Goal: Information Seeking & Learning: Learn about a topic

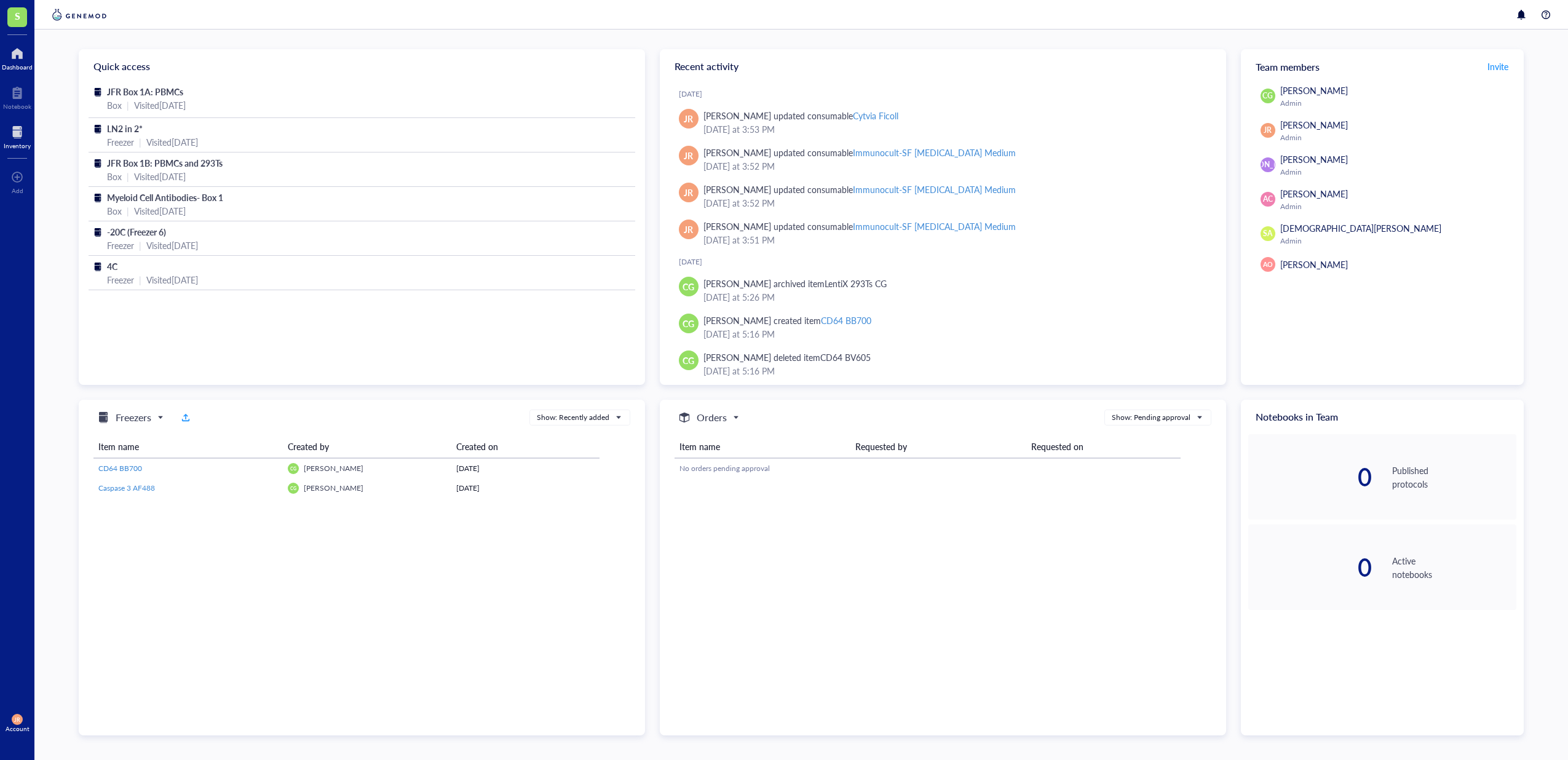
click at [8, 125] on div at bounding box center [17, 132] width 27 height 19
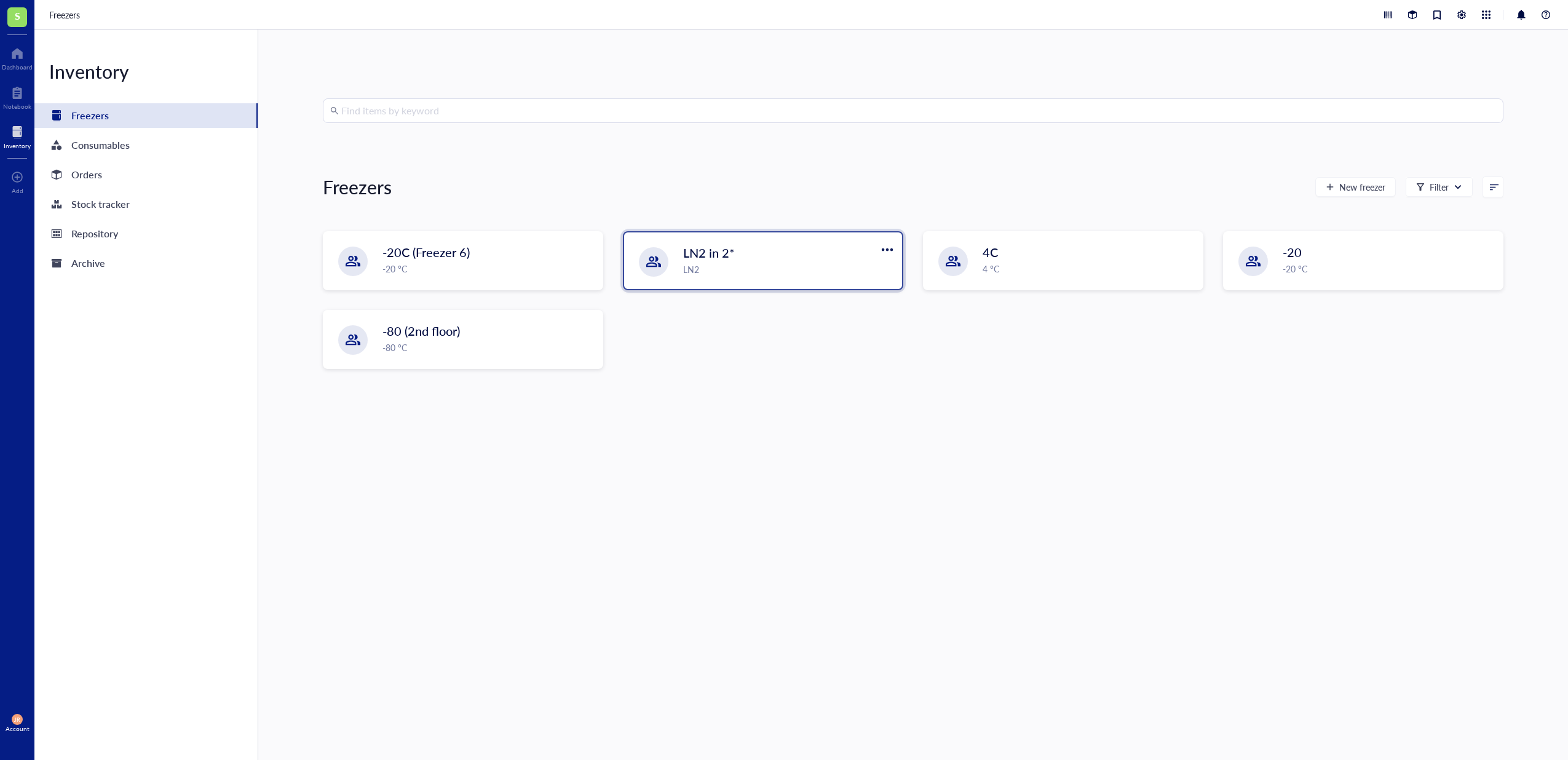
click at [718, 264] on div "LN2" at bounding box center [789, 269] width 212 height 13
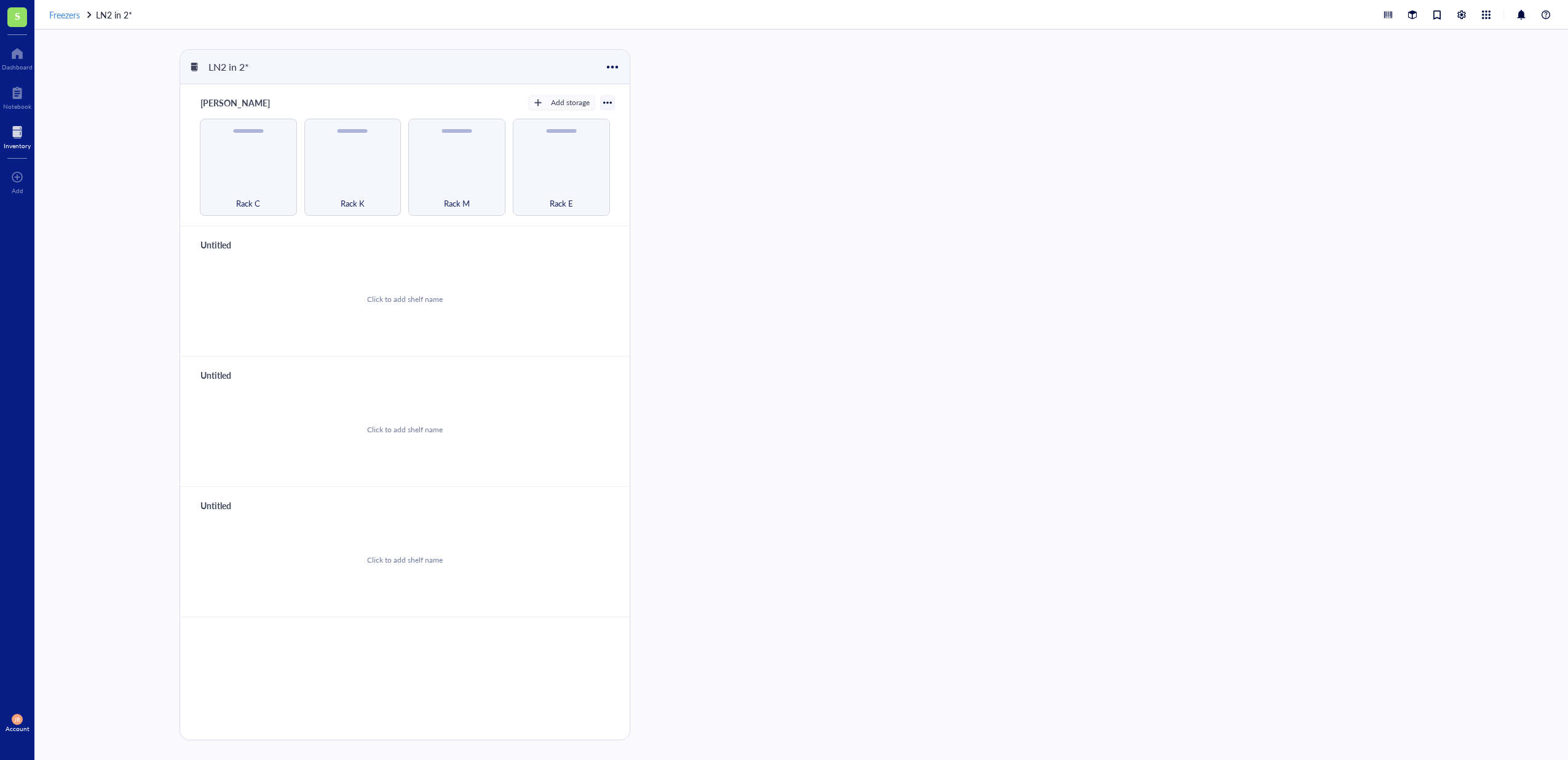
click at [75, 19] on span "Freezers" at bounding box center [65, 15] width 31 height 13
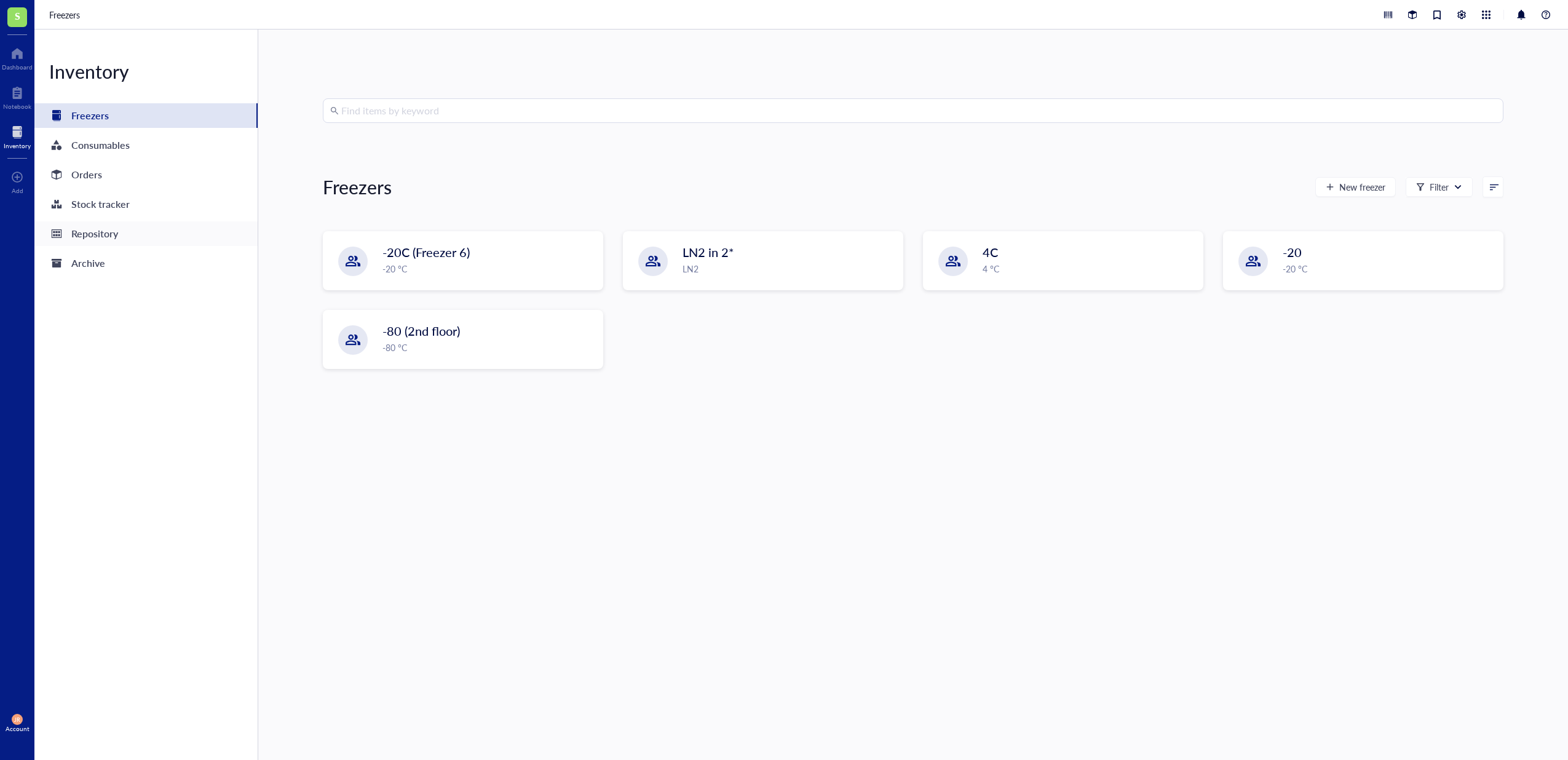
click at [104, 227] on div "Repository" at bounding box center [94, 233] width 47 height 17
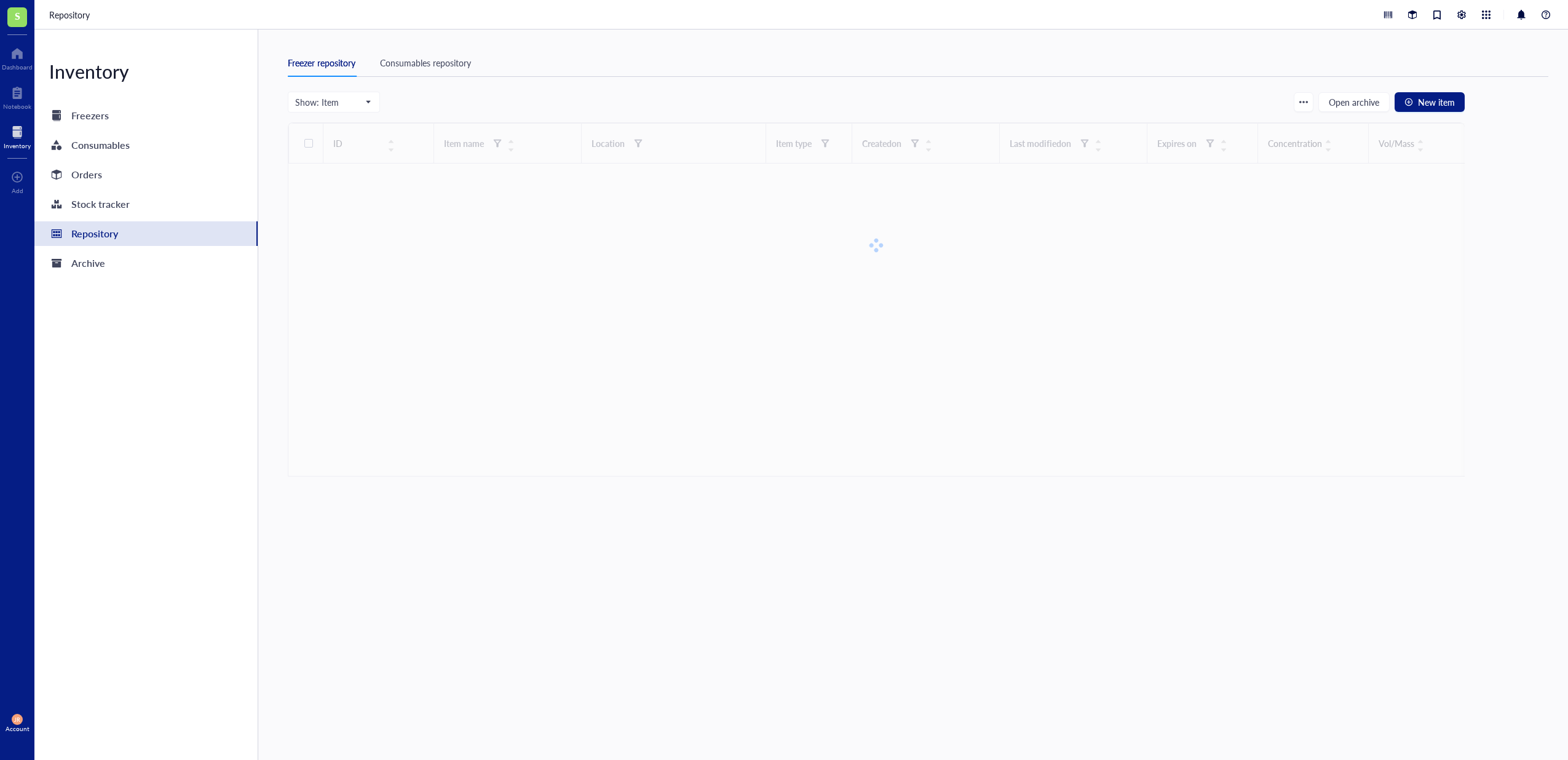
click at [423, 58] on div "Consumables repository" at bounding box center [425, 62] width 91 height 13
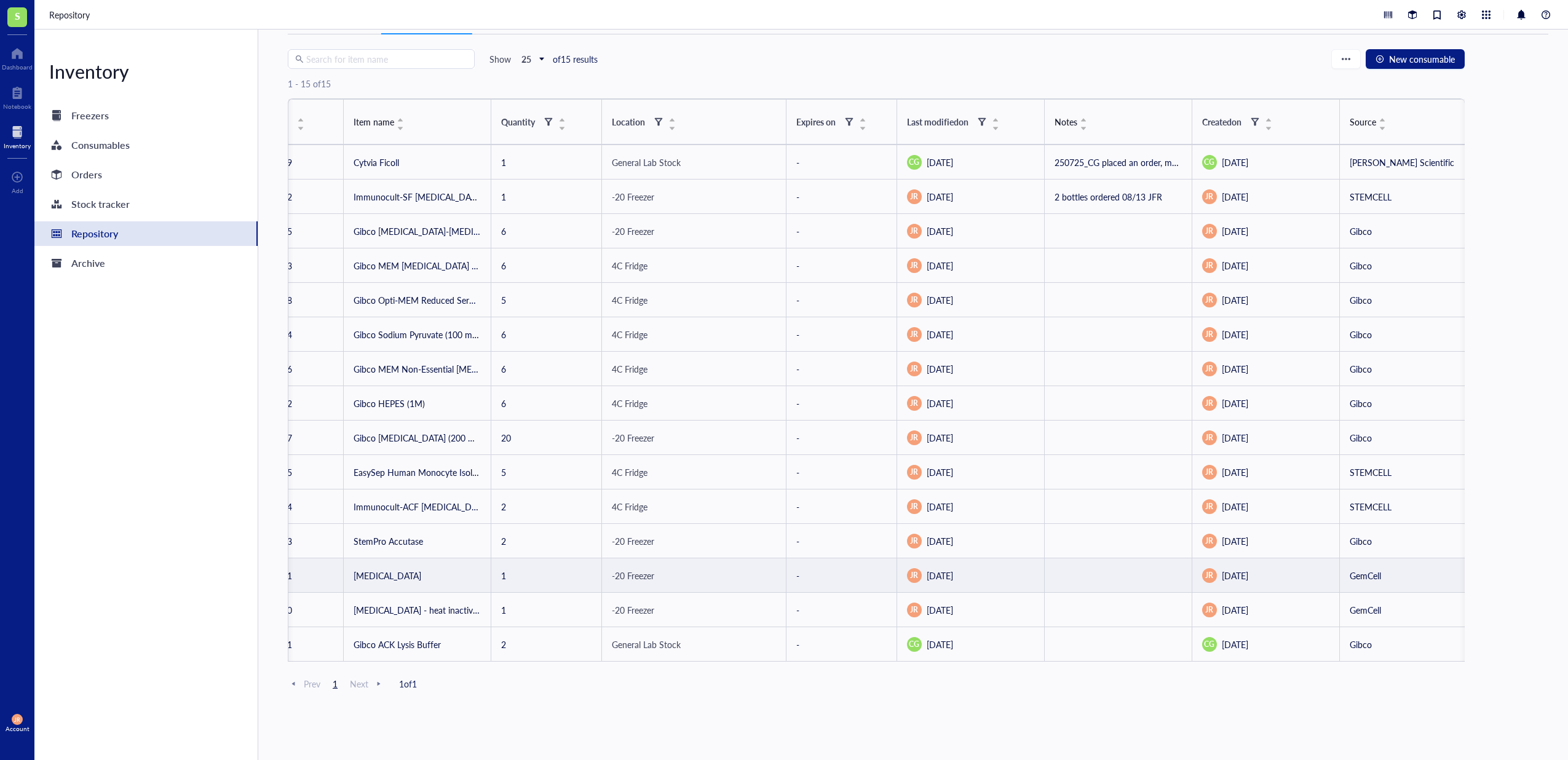
scroll to position [0, 89]
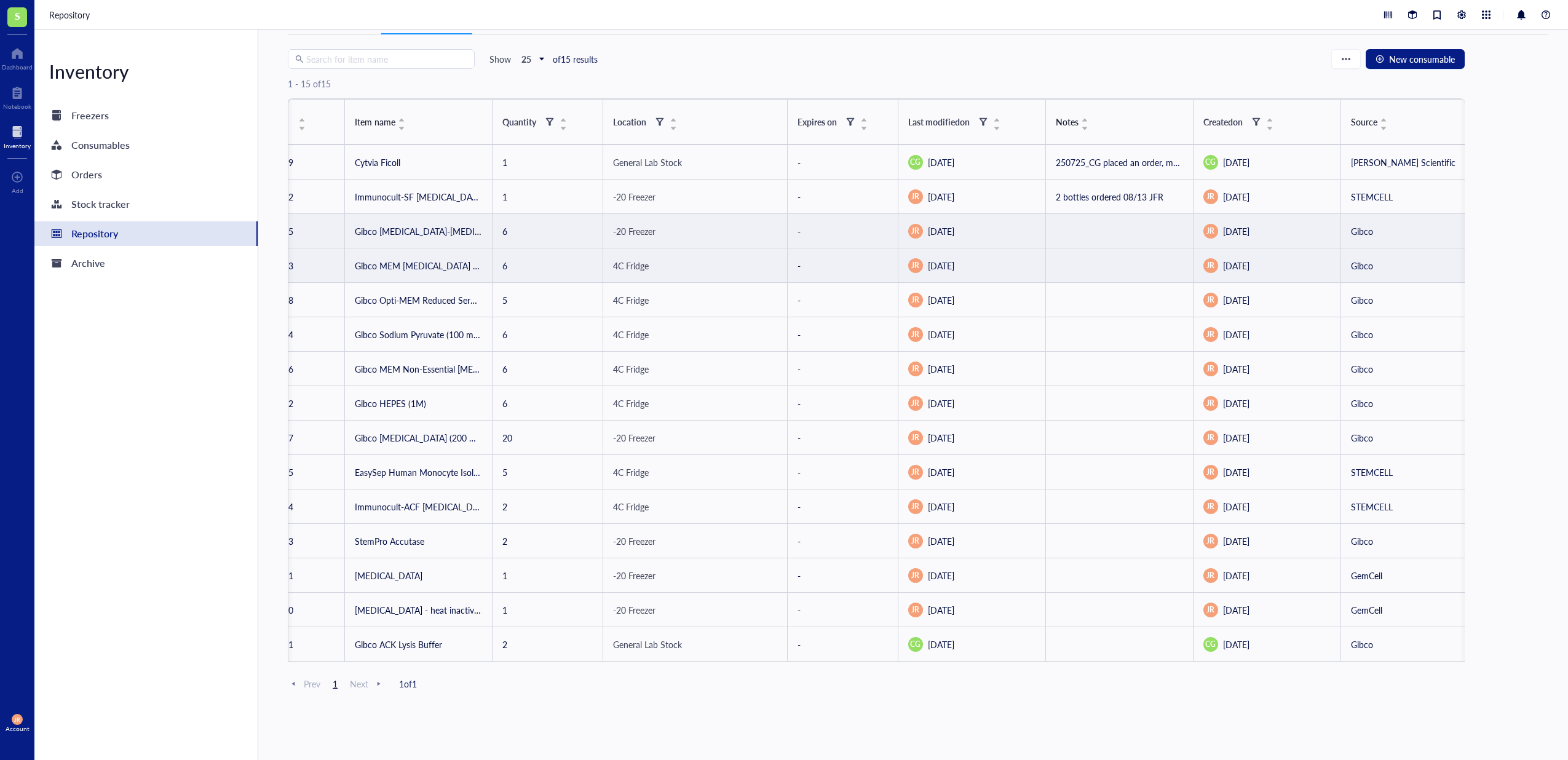
drag, startPoint x: 402, startPoint y: 230, endPoint x: 773, endPoint y: 278, distance: 374.1
click at [402, 230] on td "Gibco [MEDICAL_DATA]-[MEDICAL_DATA] (10,000 U/mL)" at bounding box center [419, 230] width 148 height 34
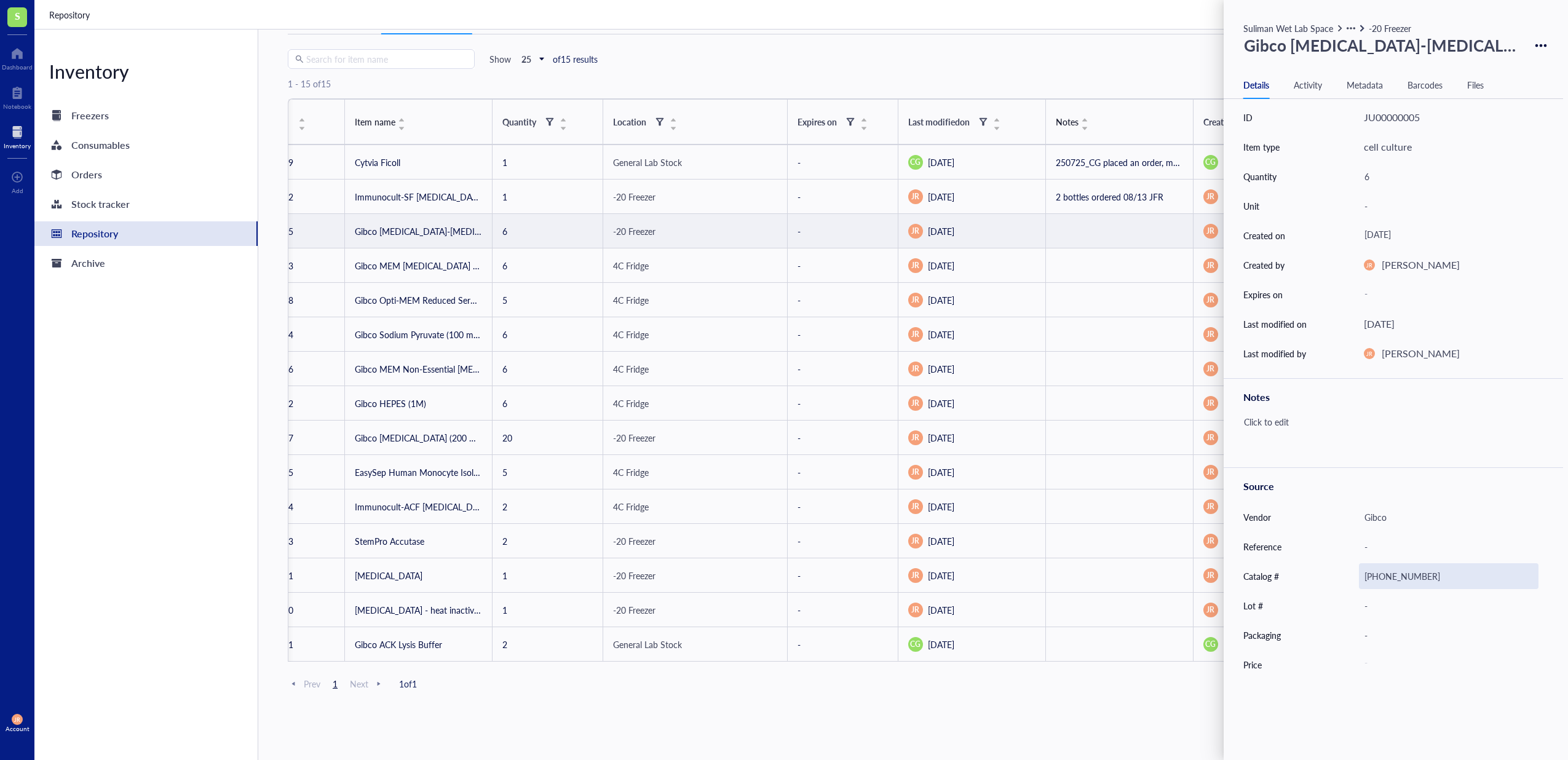
click at [1391, 578] on div "[PHONE_NUMBER]" at bounding box center [1449, 576] width 180 height 26
click at [1426, 571] on input "[PHONE_NUMBER]" at bounding box center [1448, 576] width 178 height 24
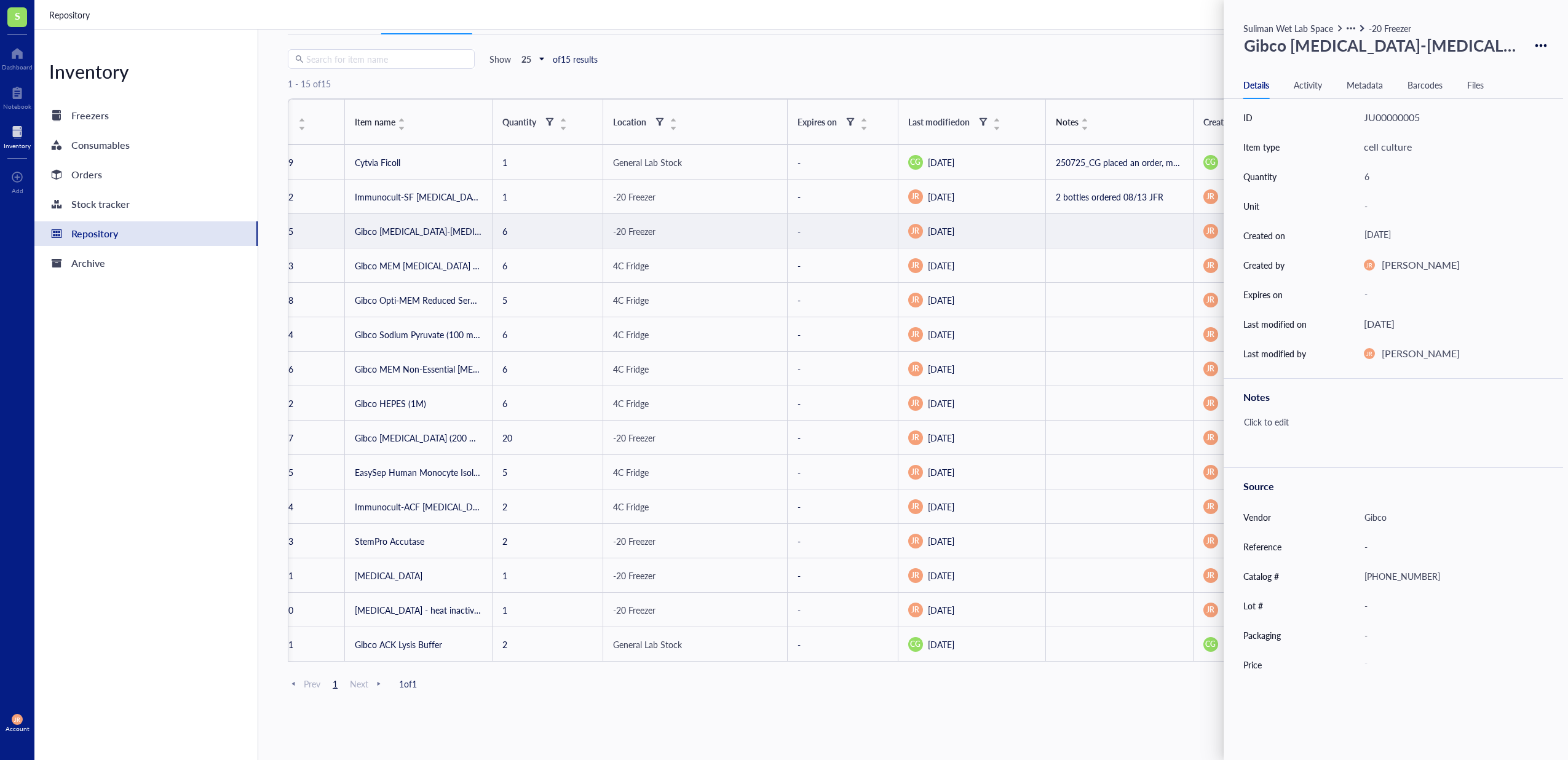
click at [1150, 70] on div "1 - 15 of 15" at bounding box center [876, 84] width 1177 height 29
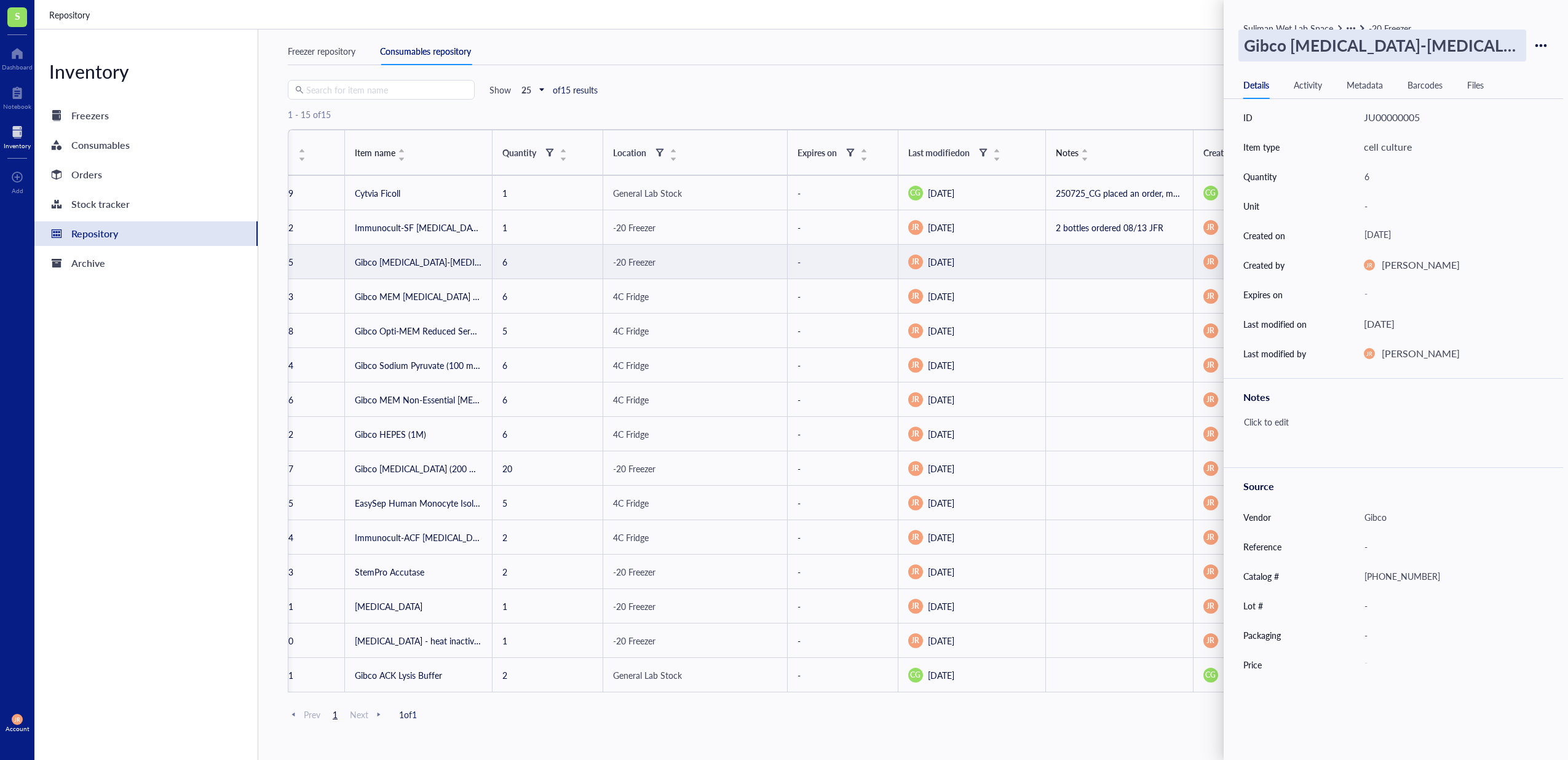
scroll to position [11, 0]
click at [851, 41] on div "Freezer repository Consumables repository" at bounding box center [917, 52] width 1260 height 28
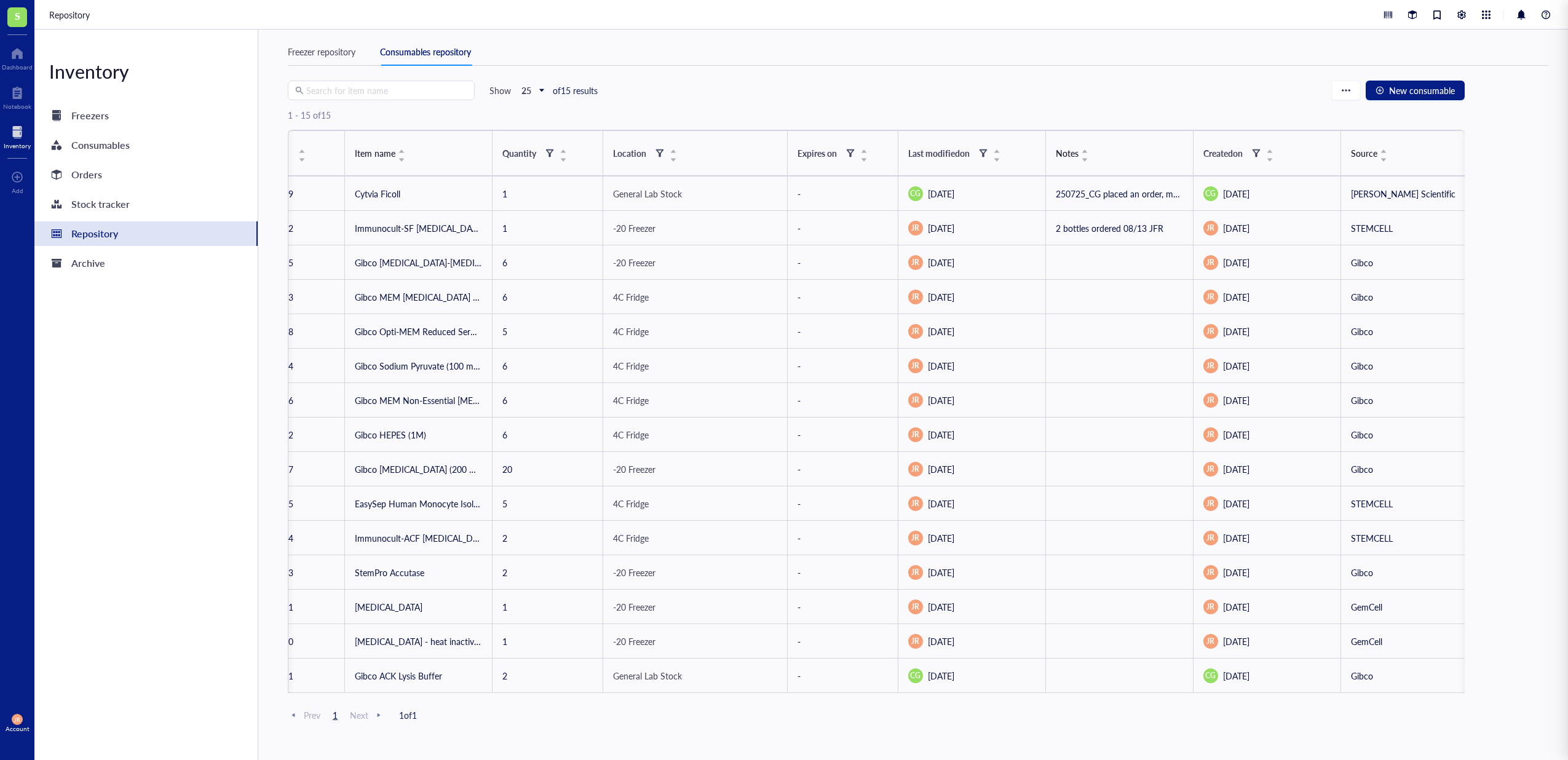
click at [878, 86] on div "Search for item name Show 25 of 15 results New consumable" at bounding box center [876, 90] width 1177 height 19
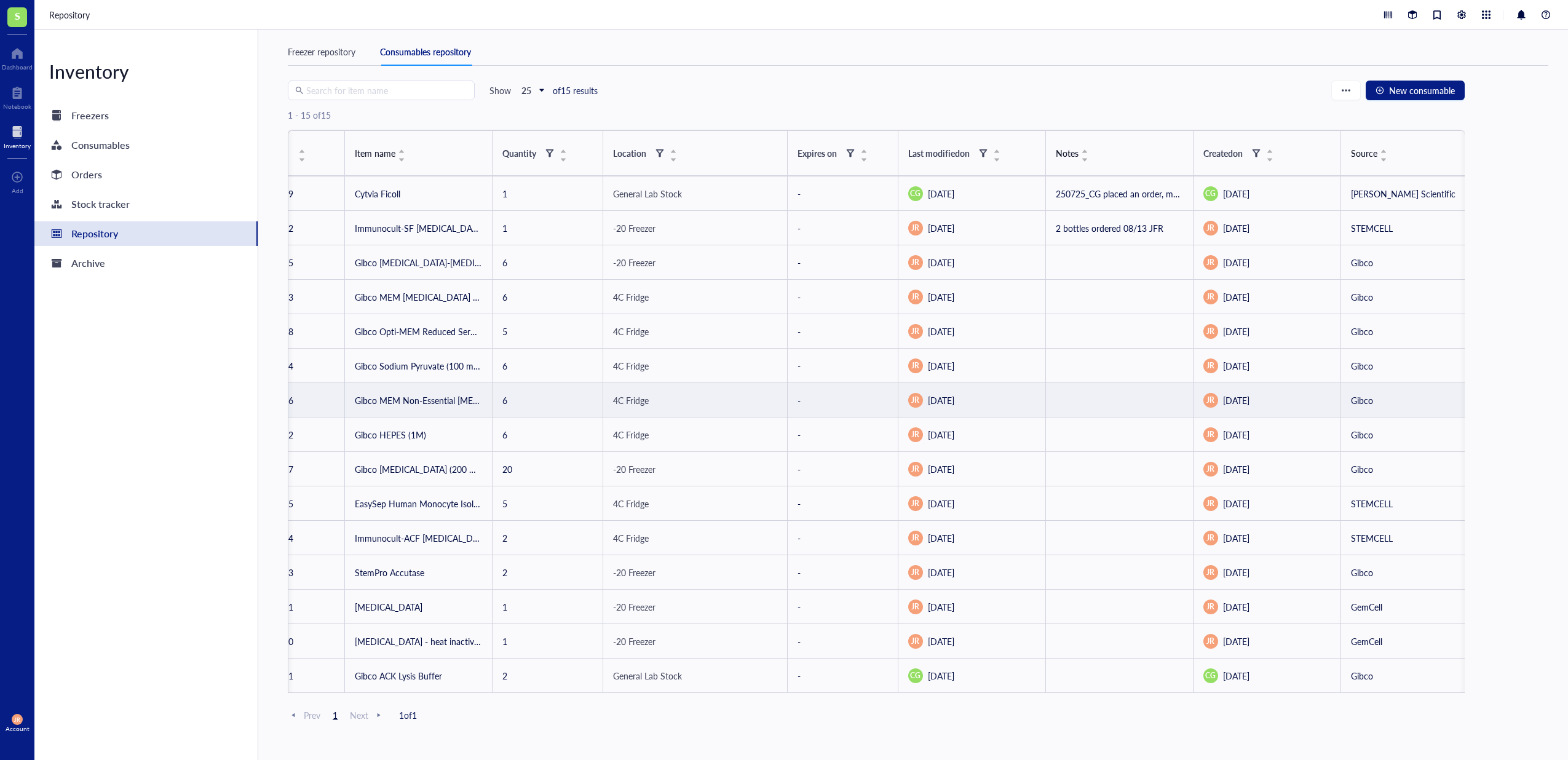
click at [405, 399] on td "Gibco MEM Non-Essential [MEDICAL_DATA] Solution (100X)" at bounding box center [419, 399] width 148 height 34
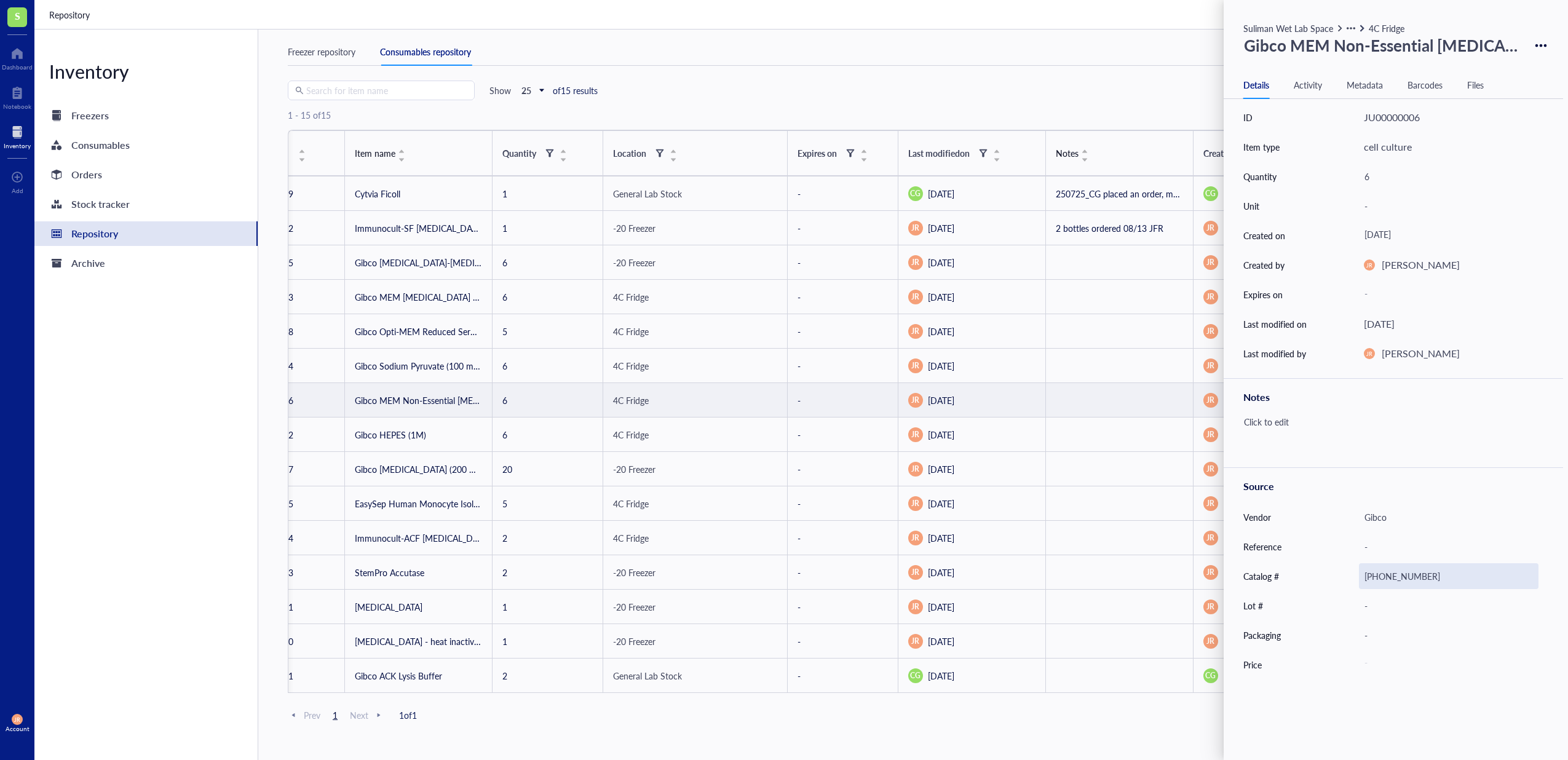
click at [1390, 582] on div "[PHONE_NUMBER]" at bounding box center [1449, 576] width 180 height 26
click at [1391, 578] on input "[PHONE_NUMBER]" at bounding box center [1448, 576] width 178 height 24
click at [1018, 106] on div "1 - 15 of 15" at bounding box center [876, 115] width 1177 height 29
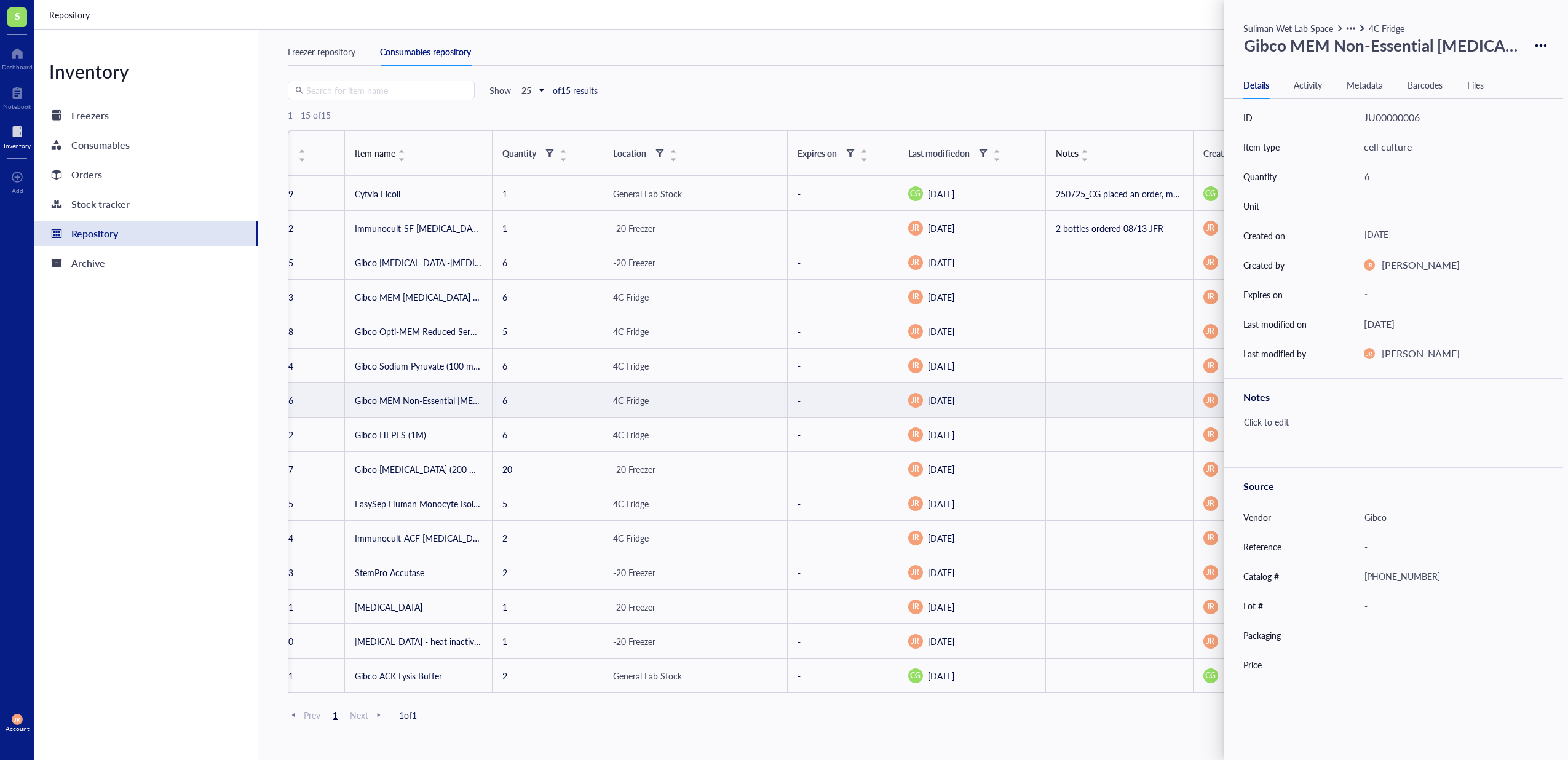
click at [1086, 83] on div "Search for item name Show 25 of 15 results New consumable" at bounding box center [876, 90] width 1177 height 19
